Goal: Task Accomplishment & Management: Use online tool/utility

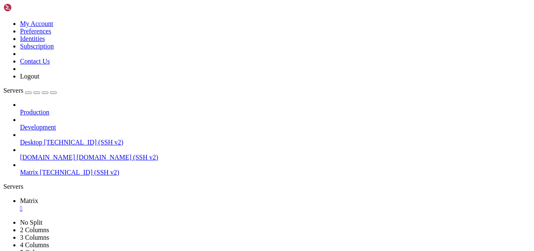
scroll to position [7, 0]
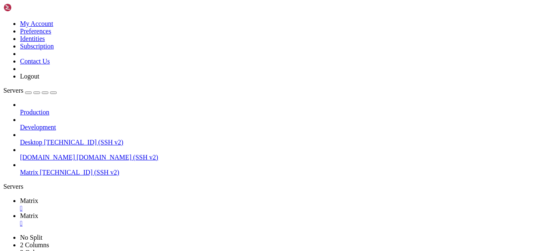
scroll to position [1024, 0]
type input "/etc/matrix-[MEDICAL_DATA]"
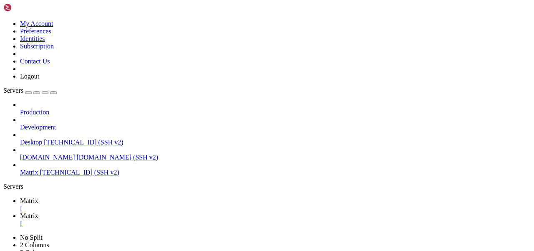
type textarea "]"
drag, startPoint x: 251, startPoint y: 193, endPoint x: 193, endPoint y: 193, distance: 57.9
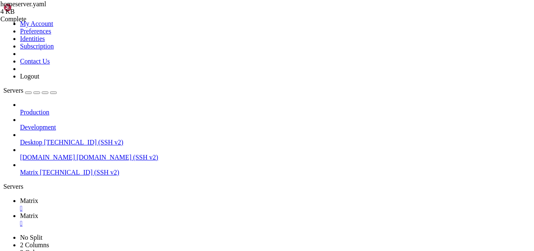
paste textarea "[URL][DOMAIN_NAME]"
paste textarea "?theme=$theme"
type textarea "stickerpicker_url: '[URL][DOMAIN_NAME]'"
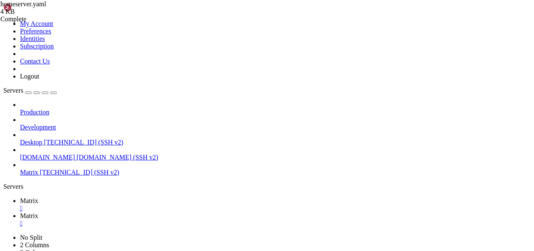
click at [38, 197] on span "Matrix" at bounding box center [29, 200] width 18 height 7
click at [163, 212] on link "Matrix " at bounding box center [275, 219] width 510 height 15
click at [38, 197] on span "Matrix" at bounding box center [29, 200] width 18 height 7
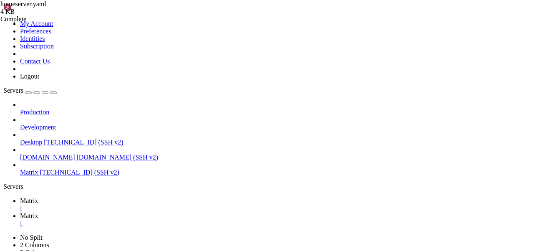
click at [38, 212] on span "Matrix" at bounding box center [29, 215] width 18 height 7
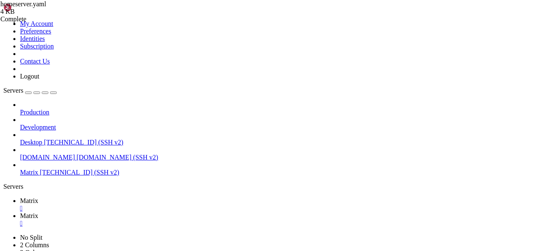
scroll to position [116, 0]
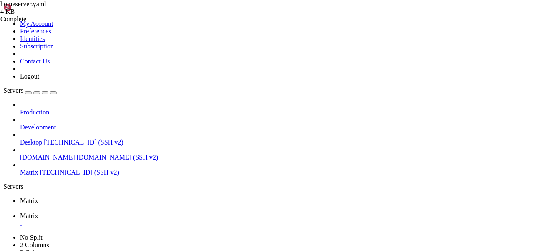
type input "/etc/matrix-[MEDICAL_DATA]"
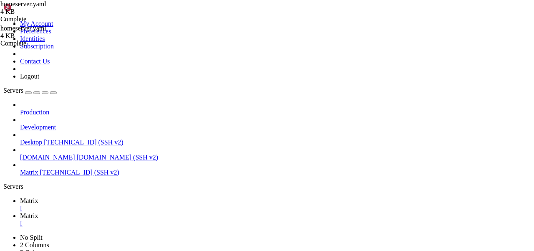
scroll to position [488, 0]
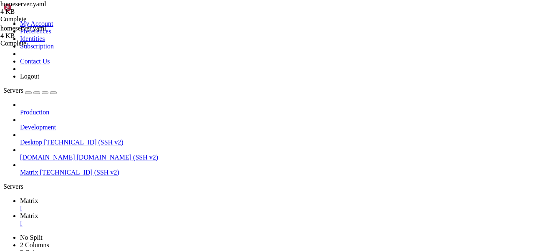
type textarea "# stickerpicker_url: '[URL][DOMAIN_NAME]'"
click at [38, 197] on span "Matrix" at bounding box center [29, 200] width 18 height 7
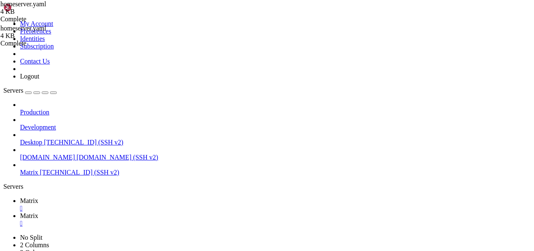
scroll to position [361, 0]
